Goal: Navigation & Orientation: Understand site structure

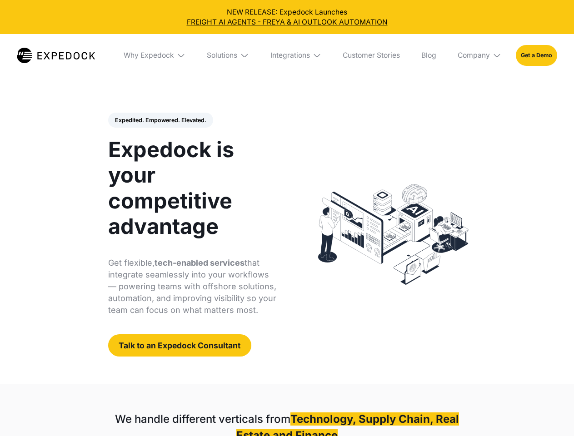
select select
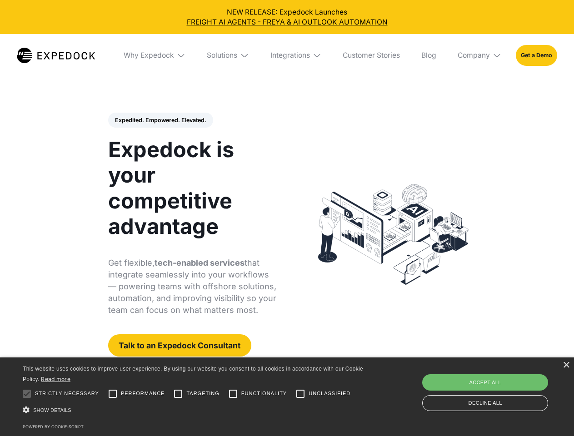
click at [287, 55] on div "Integrations" at bounding box center [290, 55] width 40 height 9
click at [155, 55] on div "Why Expedock" at bounding box center [141, 55] width 50 height 9
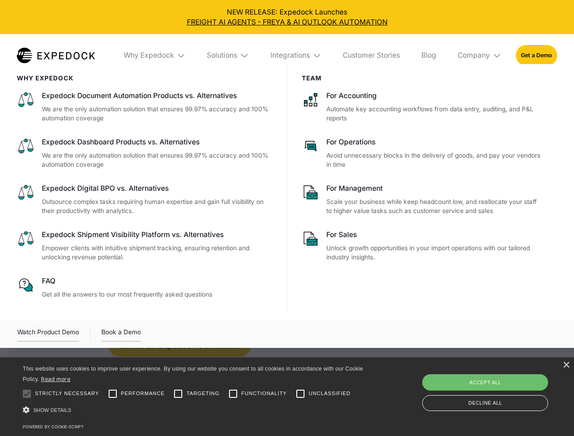
click at [229, 55] on div "Solutions" at bounding box center [222, 55] width 30 height 9
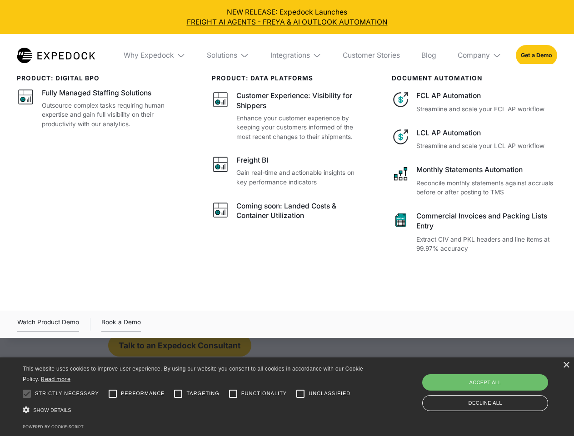
click at [296, 55] on div "Integrations" at bounding box center [290, 55] width 40 height 9
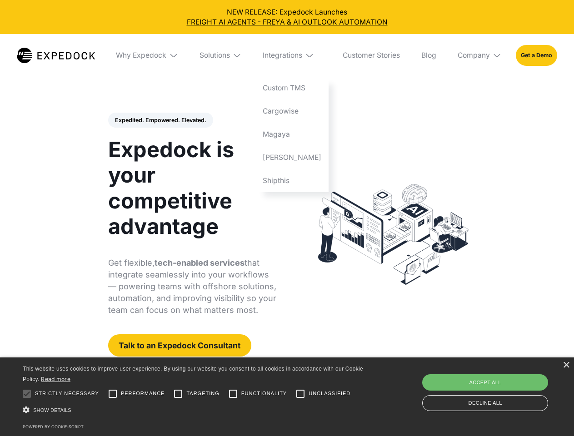
click at [480, 55] on div "Company" at bounding box center [474, 55] width 32 height 9
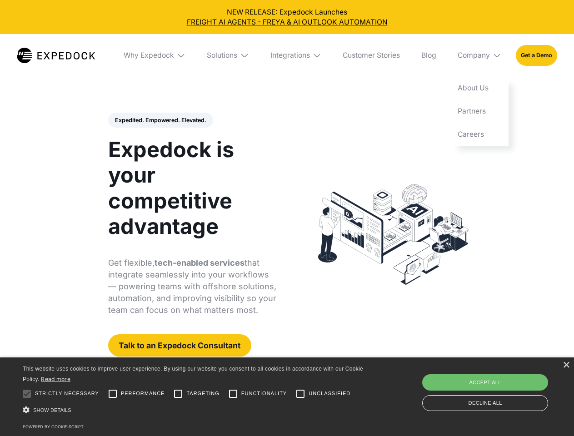
click at [160, 120] on div "Expedited. Empowered. Elevated. Automate Freight Document Extraction at 99.97% …" at bounding box center [192, 235] width 169 height 244
click at [27, 394] on div at bounding box center [27, 394] width 18 height 18
click at [113, 394] on input "Performance" at bounding box center [113, 394] width 18 height 18
checkbox input "true"
click at [178, 394] on input "Targeting" at bounding box center [178, 394] width 18 height 18
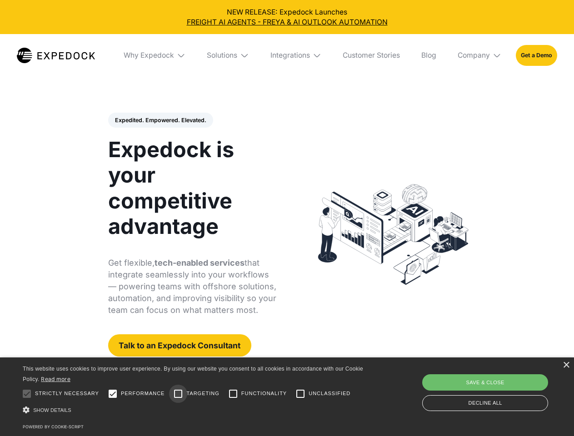
checkbox input "true"
click at [233, 394] on input "Functionality" at bounding box center [233, 394] width 18 height 18
checkbox input "true"
